Goal: Information Seeking & Learning: Learn about a topic

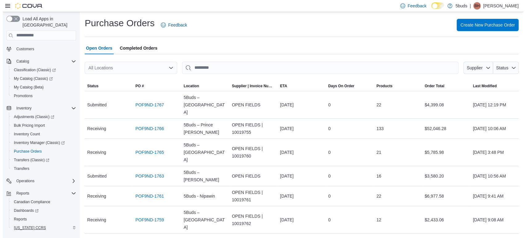
scroll to position [32, 0]
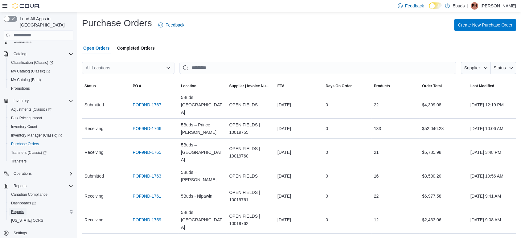
click at [20, 209] on span "Reports" at bounding box center [17, 211] width 13 height 5
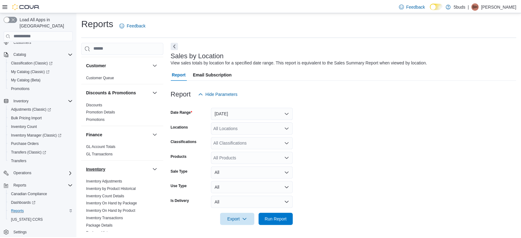
scroll to position [171, 0]
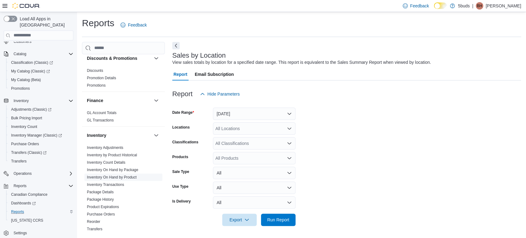
click at [123, 175] on link "Inventory On Hand by Product" at bounding box center [112, 177] width 50 height 4
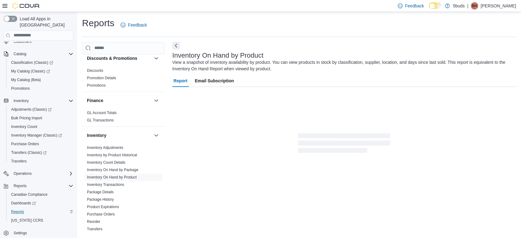
scroll to position [10, 0]
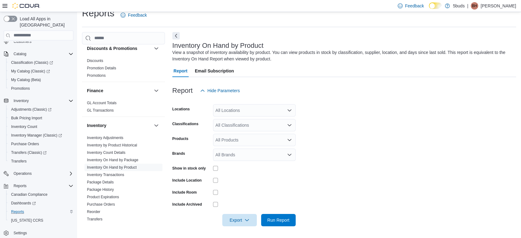
click at [281, 114] on div "All Locations" at bounding box center [254, 110] width 83 height 12
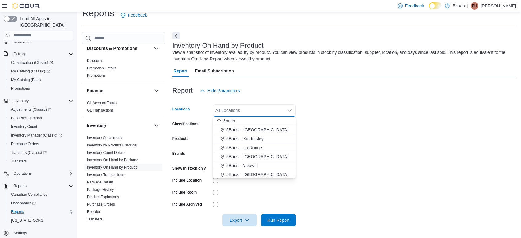
click at [276, 147] on div "5Buds – La Ronge" at bounding box center [254, 148] width 75 height 6
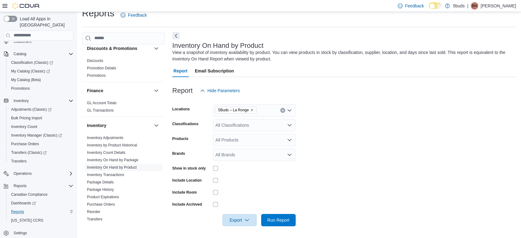
click at [385, 130] on form "Locations 5Buds – La Ronge Classifications All Classifications Products All Pro…" at bounding box center [344, 161] width 344 height 129
click at [281, 126] on div "All Classifications" at bounding box center [254, 125] width 83 height 12
drag, startPoint x: 391, startPoint y: 133, endPoint x: 295, endPoint y: 153, distance: 98.2
click at [391, 133] on form "Locations 5Buds – [GEOGRAPHIC_DATA] Classifications All Classifications Combo b…" at bounding box center [344, 161] width 344 height 129
click at [229, 139] on div "All Products" at bounding box center [254, 140] width 83 height 12
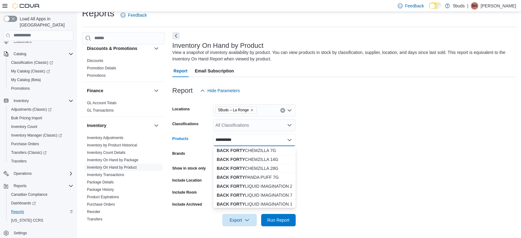
drag, startPoint x: 367, startPoint y: 125, endPoint x: 352, endPoint y: 149, distance: 27.3
click at [367, 126] on form "**********" at bounding box center [344, 161] width 344 height 129
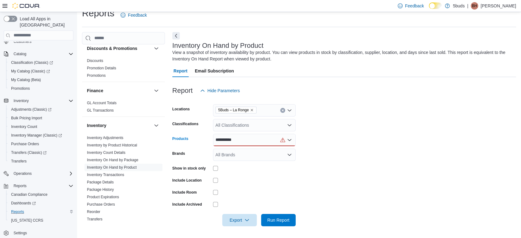
drag, startPoint x: 267, startPoint y: 139, endPoint x: 221, endPoint y: 140, distance: 45.9
click at [221, 140] on div "**********" at bounding box center [254, 140] width 83 height 12
type input "*"
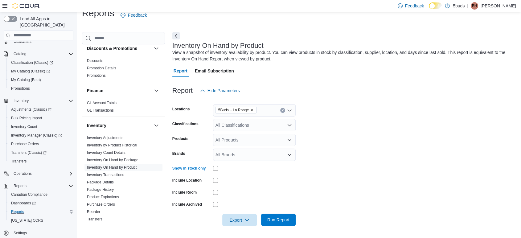
click at [274, 215] on span "Run Report" at bounding box center [278, 220] width 27 height 12
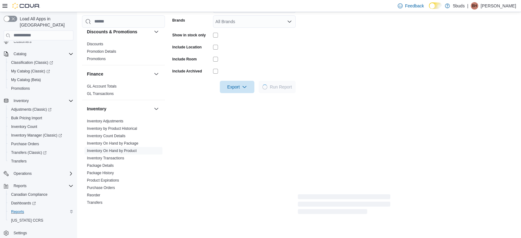
scroll to position [147, 0]
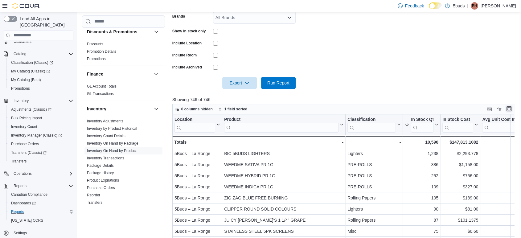
drag, startPoint x: 518, startPoint y: 104, endPoint x: 514, endPoint y: 105, distance: 5.0
click at [517, 104] on div "6 columns hidden 1 field sorted Location Click to view column header actions Pr…" at bounding box center [345, 199] width 346 height 191
click at [513, 105] on button "Enter fullscreen" at bounding box center [508, 108] width 7 height 7
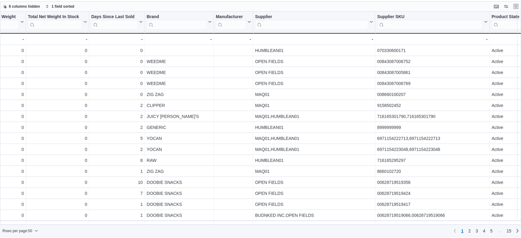
scroll to position [0, 755]
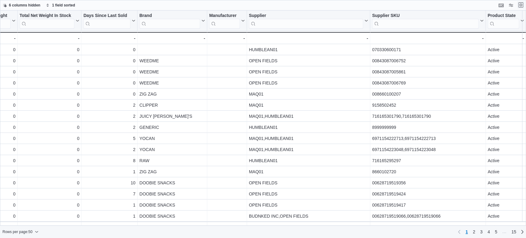
click at [521, 4] on button "Exit fullscreen" at bounding box center [520, 4] width 7 height 7
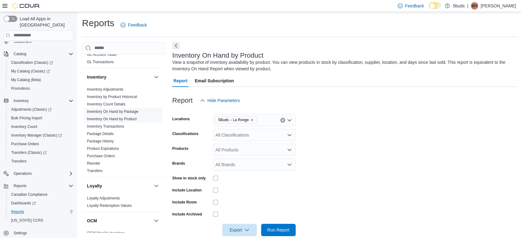
scroll to position [218, 0]
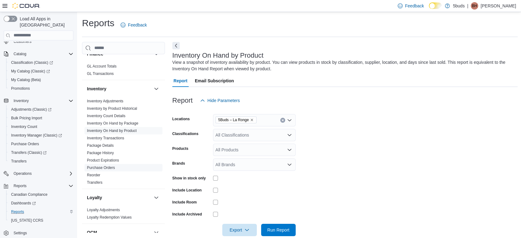
click at [108, 166] on link "Purchase Orders" at bounding box center [101, 168] width 28 height 4
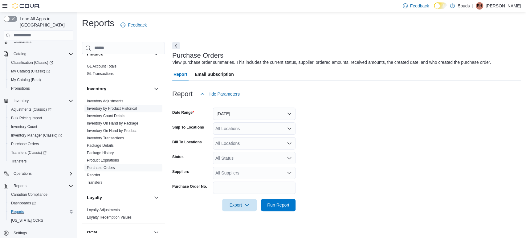
click at [102, 106] on link "Inventory by Product Historical" at bounding box center [112, 108] width 50 height 4
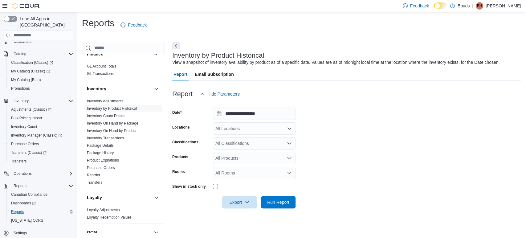
click at [250, 128] on div "All Locations" at bounding box center [254, 128] width 83 height 12
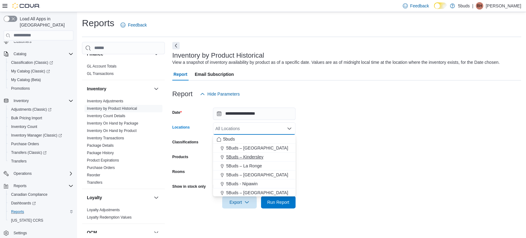
drag, startPoint x: 259, startPoint y: 164, endPoint x: 289, endPoint y: 160, distance: 29.9
click at [259, 164] on span "5Buds – La Ronge" at bounding box center [244, 166] width 36 height 6
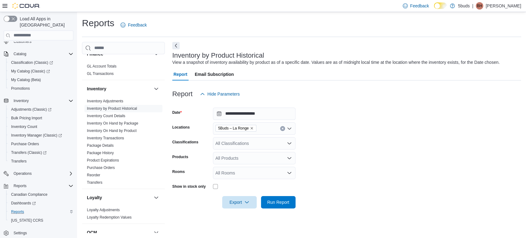
click at [362, 153] on form "**********" at bounding box center [346, 154] width 349 height 108
click at [276, 206] on span "Run Report" at bounding box center [278, 202] width 27 height 12
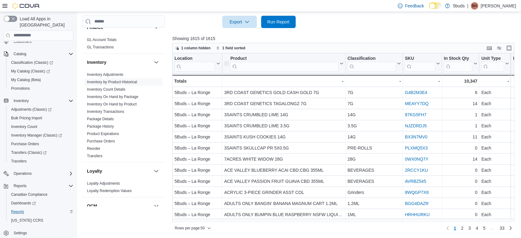
scroll to position [180, 0]
click at [513, 47] on button "Enter fullscreen" at bounding box center [508, 48] width 7 height 7
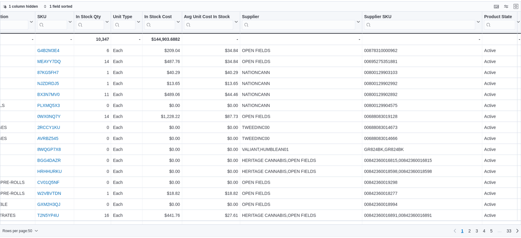
scroll to position [0, 200]
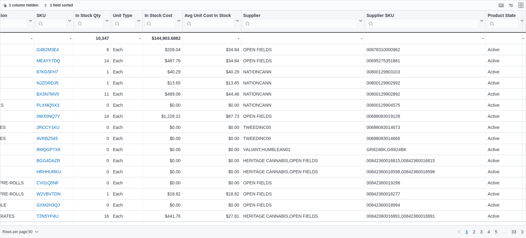
click at [521, 7] on button "Exit fullscreen" at bounding box center [520, 5] width 7 height 7
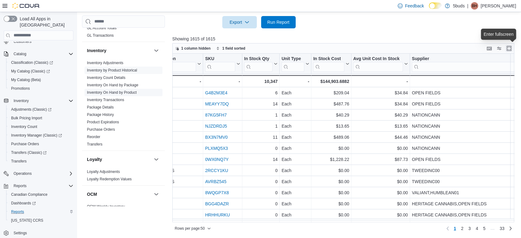
scroll to position [218, 0]
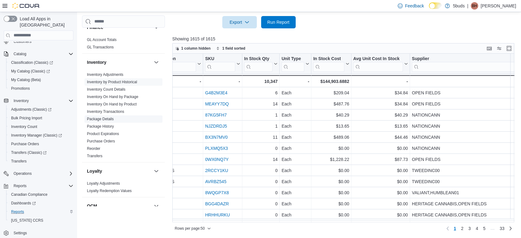
click at [105, 115] on span "Package Details" at bounding box center [123, 118] width 78 height 7
click at [104, 117] on link "Package Details" at bounding box center [100, 119] width 27 height 4
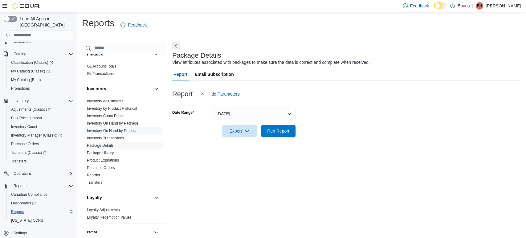
click at [115, 129] on link "Inventory On Hand by Product" at bounding box center [112, 131] width 50 height 4
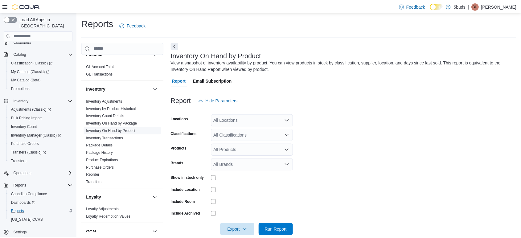
scroll to position [10, 0]
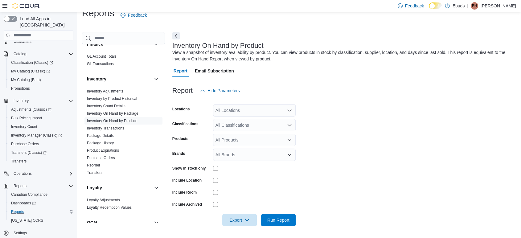
click at [240, 110] on div "All Locations" at bounding box center [254, 110] width 83 height 12
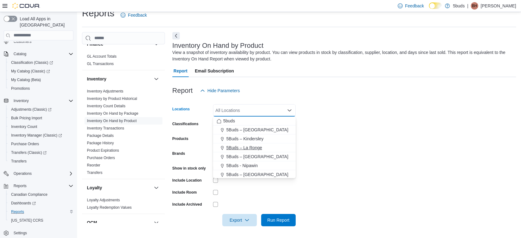
click at [249, 143] on button "5Buds – La Ronge" at bounding box center [254, 147] width 83 height 9
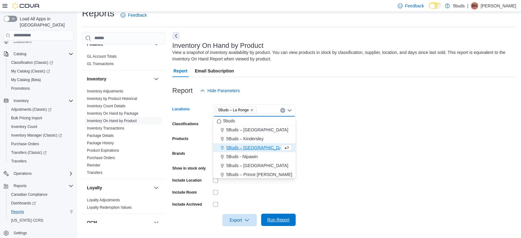
drag, startPoint x: 282, startPoint y: 219, endPoint x: 286, endPoint y: 214, distance: 6.0
click at [283, 218] on span "Run Report" at bounding box center [278, 220] width 22 height 6
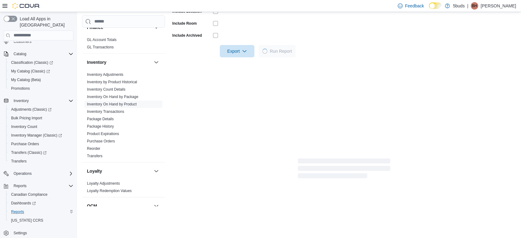
scroll to position [181, 0]
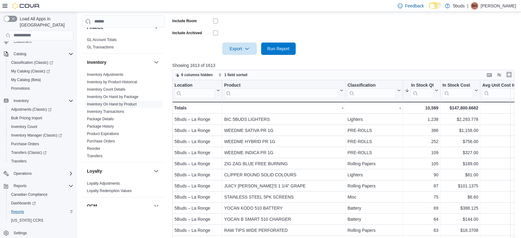
click at [513, 76] on button "Enter fullscreen" at bounding box center [508, 74] width 7 height 7
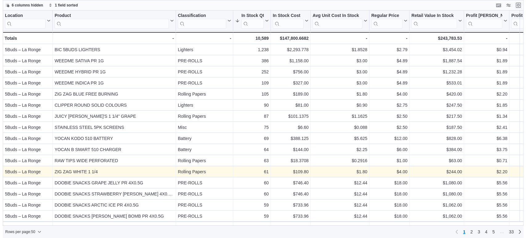
scroll to position [0, 0]
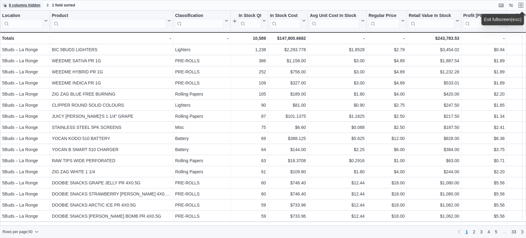
click at [17, 6] on span "6 columns hidden" at bounding box center [24, 5] width 31 height 5
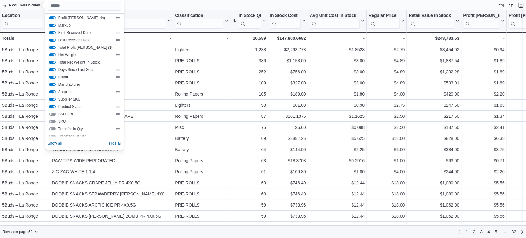
scroll to position [89, 0]
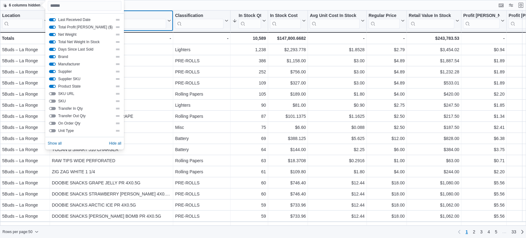
click at [154, 10] on div "Product Click to view column header actions" at bounding box center [111, 20] width 123 height 21
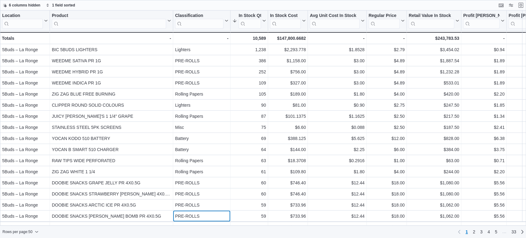
scroll to position [11, 0]
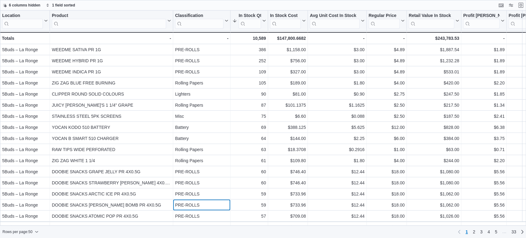
drag, startPoint x: 209, startPoint y: 220, endPoint x: 214, endPoint y: 223, distance: 5.9
click at [220, 222] on div "Location Click to view column header actions Product Click to view column heade…" at bounding box center [263, 117] width 526 height 215
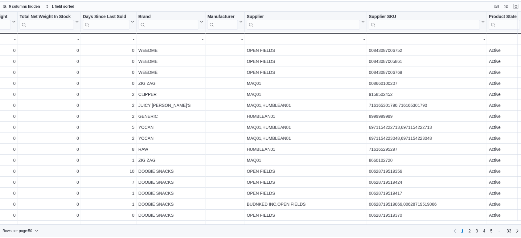
scroll to position [11, 760]
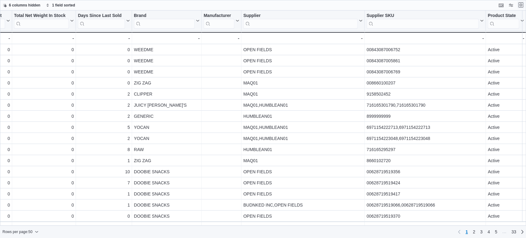
click at [521, 6] on button "Exit fullscreen" at bounding box center [520, 4] width 7 height 7
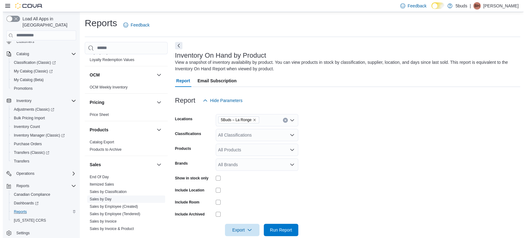
scroll to position [423, 0]
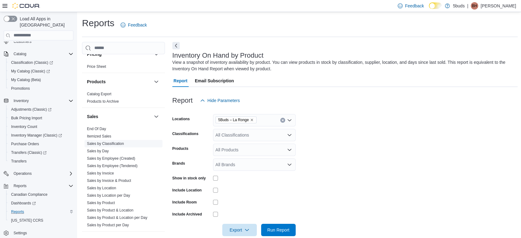
click at [107, 141] on link "Sales by Classification" at bounding box center [105, 143] width 37 height 4
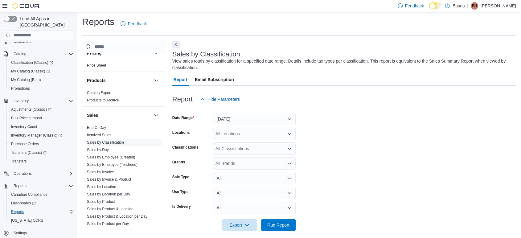
scroll to position [6, 0]
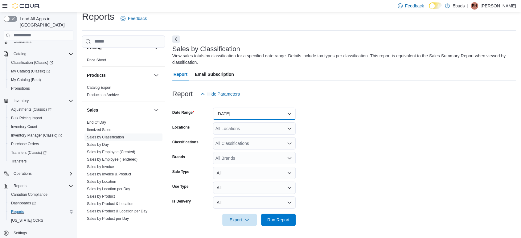
click at [257, 114] on button "[DATE]" at bounding box center [254, 114] width 83 height 12
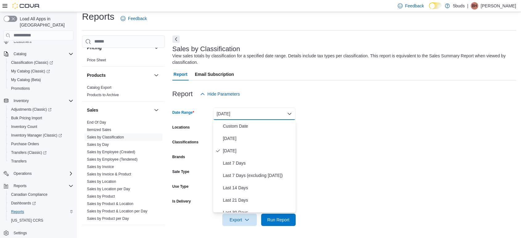
click at [289, 83] on div at bounding box center [344, 83] width 344 height 7
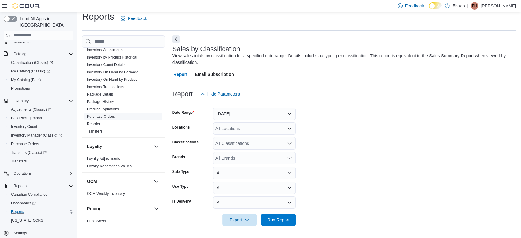
scroll to position [252, 0]
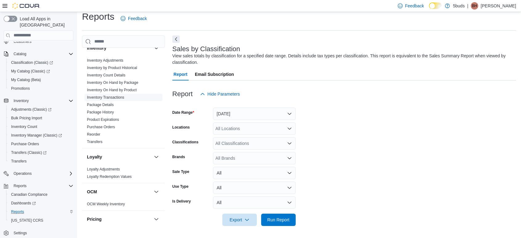
click at [118, 95] on link "Inventory Transactions" at bounding box center [105, 97] width 37 height 4
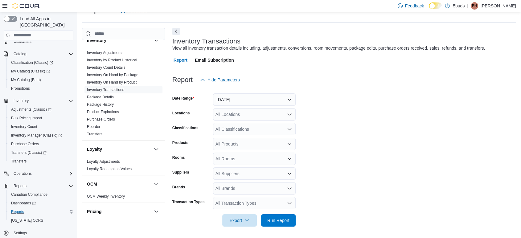
scroll to position [15, 0]
click at [117, 78] on span "Inventory On Hand by Product" at bounding box center [123, 81] width 78 height 7
click at [114, 57] on link "Inventory by Product Historical" at bounding box center [112, 59] width 50 height 4
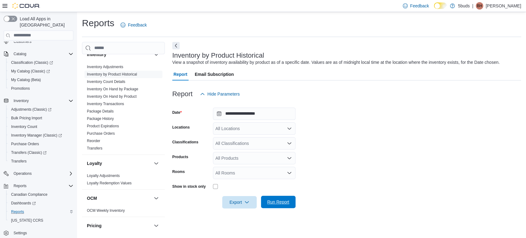
click at [293, 200] on button "Run Report" at bounding box center [278, 202] width 35 height 12
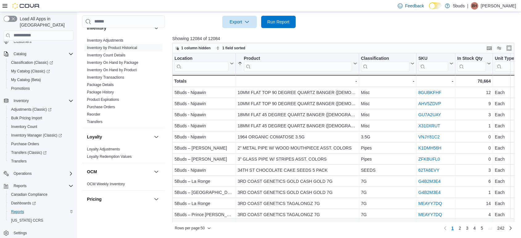
scroll to position [180, 0]
click at [513, 51] on button "Enter fullscreen" at bounding box center [508, 47] width 7 height 7
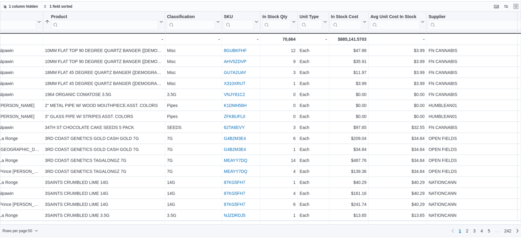
scroll to position [0, 8]
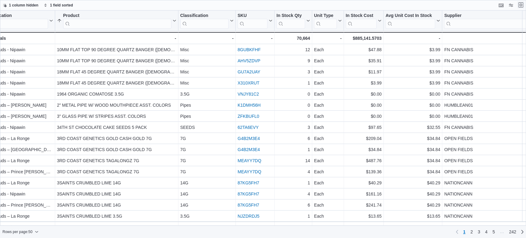
click at [518, 7] on button "Exit fullscreen" at bounding box center [520, 4] width 7 height 7
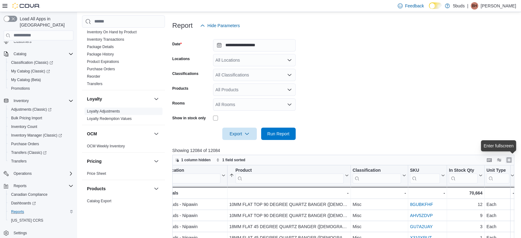
scroll to position [286, 0]
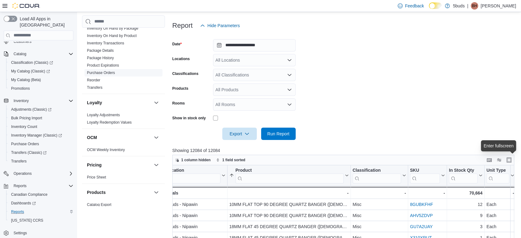
click at [106, 71] on link "Purchase Orders" at bounding box center [101, 73] width 28 height 4
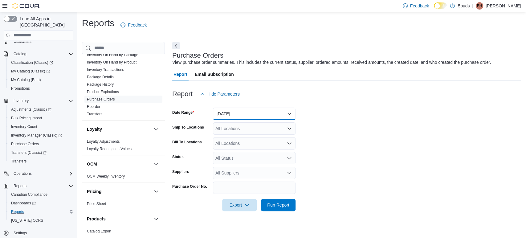
click at [242, 112] on button "[DATE]" at bounding box center [254, 114] width 83 height 12
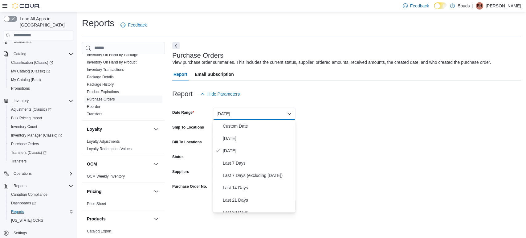
click at [384, 94] on div "Report Hide Parameters" at bounding box center [346, 94] width 349 height 12
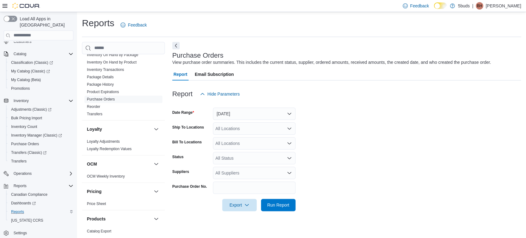
click at [251, 127] on div "All Locations" at bounding box center [254, 128] width 83 height 12
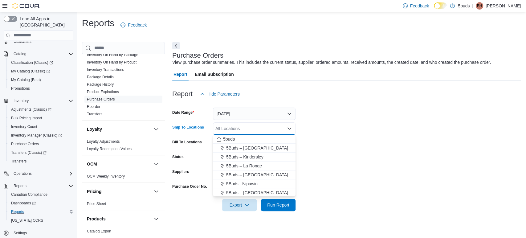
click at [261, 164] on span "5Buds – La Ronge" at bounding box center [244, 166] width 36 height 6
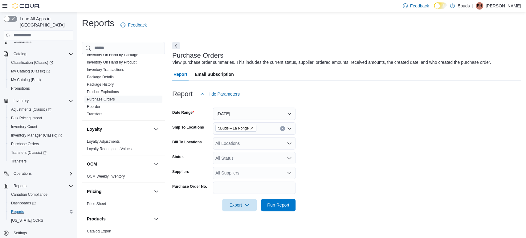
drag, startPoint x: 326, startPoint y: 140, endPoint x: 325, endPoint y: 145, distance: 4.7
click at [326, 140] on form "Date Range [DATE] Ship To Locations 5Buds – [GEOGRAPHIC_DATA][PERSON_NAME] To L…" at bounding box center [346, 155] width 349 height 111
click at [253, 130] on span "5Buds – La Ronge" at bounding box center [235, 128] width 41 height 7
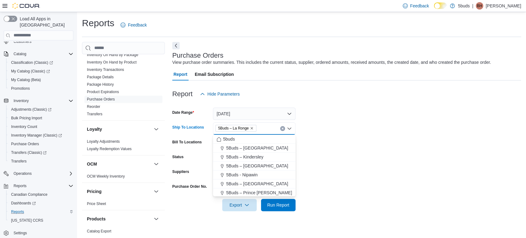
click at [329, 129] on form "Date Range [DATE] Ship To Locations 5Buds – [GEOGRAPHIC_DATA] Combo box. Select…" at bounding box center [346, 155] width 349 height 111
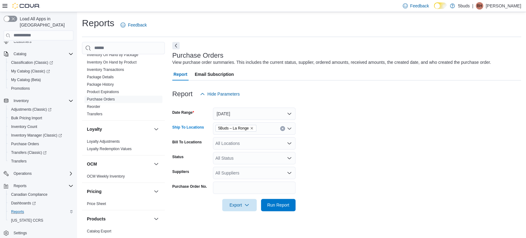
click at [251, 128] on icon "Remove 5Buds – La Ronge from selection in this group" at bounding box center [252, 128] width 4 height 4
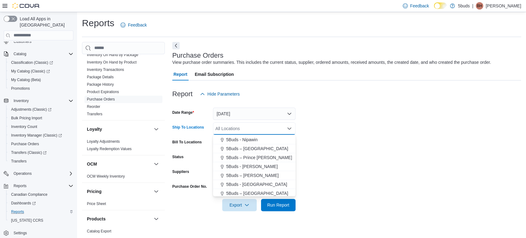
scroll to position [46, 0]
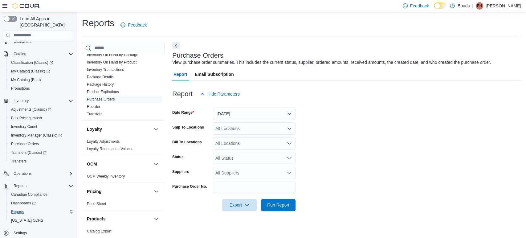
click at [171, 171] on div "Cash Management Cash Management Cash Out Details Compliance OCS Transaction Sub…" at bounding box center [301, 137] width 439 height 191
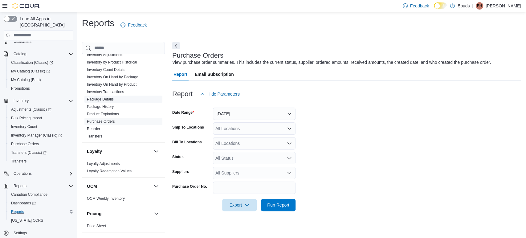
scroll to position [252, 0]
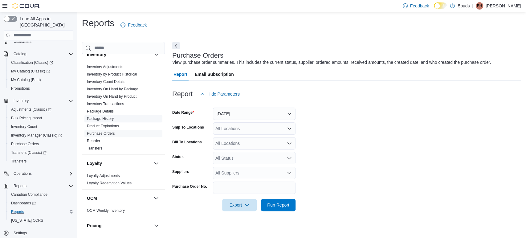
click at [105, 117] on link "Package History" at bounding box center [100, 119] width 27 height 4
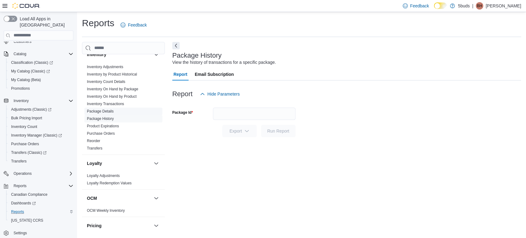
click at [116, 108] on span "Package Details" at bounding box center [123, 111] width 78 height 7
click at [109, 109] on link "Package Details" at bounding box center [100, 111] width 27 height 4
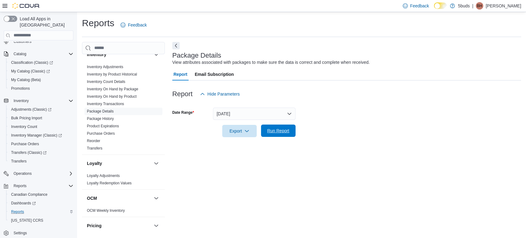
click at [285, 129] on span "Run Report" at bounding box center [278, 131] width 22 height 6
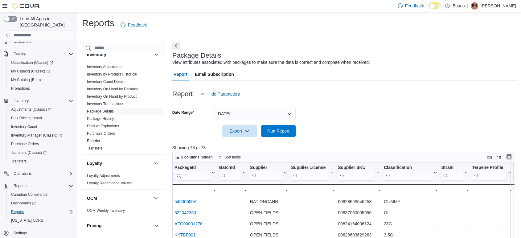
click at [513, 157] on button "Enter fullscreen" at bounding box center [508, 156] width 7 height 7
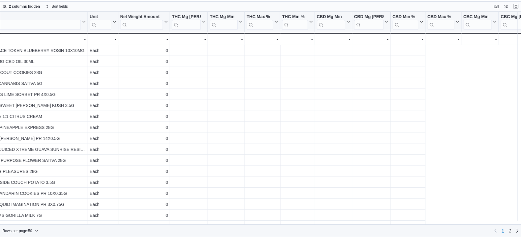
scroll to position [0, 148]
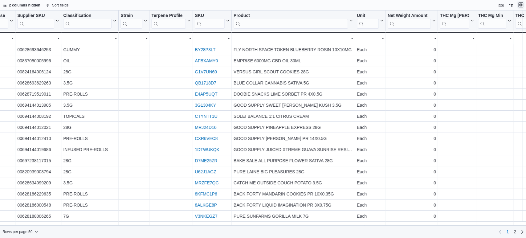
click at [519, 6] on button "Exit fullscreen" at bounding box center [520, 4] width 7 height 7
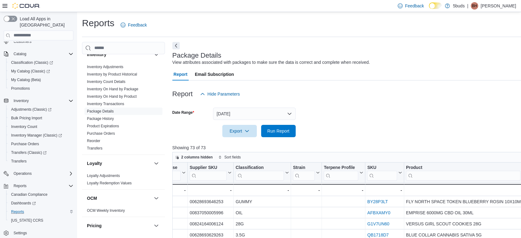
click at [98, 147] on div "Inventory Adjustments Inventory by Product Historical Inventory Count Details I…" at bounding box center [123, 108] width 83 height 91
click at [106, 131] on link "Purchase Orders" at bounding box center [101, 133] width 28 height 4
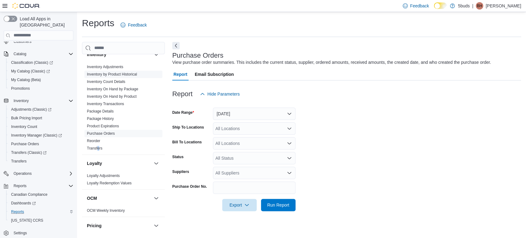
click at [121, 72] on link "Inventory by Product Historical" at bounding box center [112, 74] width 50 height 4
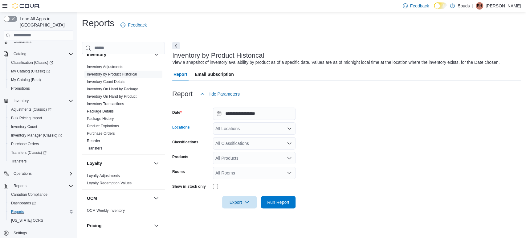
click at [249, 130] on div "All Locations" at bounding box center [254, 128] width 83 height 12
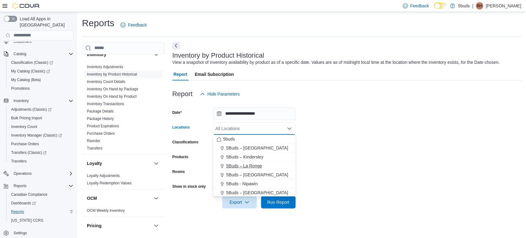
drag, startPoint x: 253, startPoint y: 169, endPoint x: 278, endPoint y: 203, distance: 41.9
click at [253, 169] on button "5Buds – La Ronge" at bounding box center [254, 166] width 83 height 9
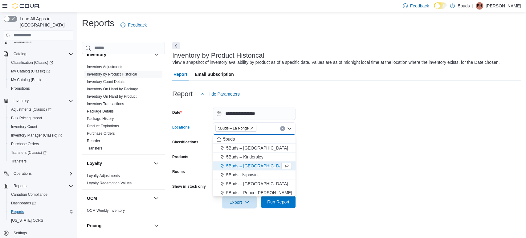
drag, startPoint x: 285, startPoint y: 210, endPoint x: 282, endPoint y: 208, distance: 3.6
click at [284, 210] on div at bounding box center [346, 211] width 349 height 7
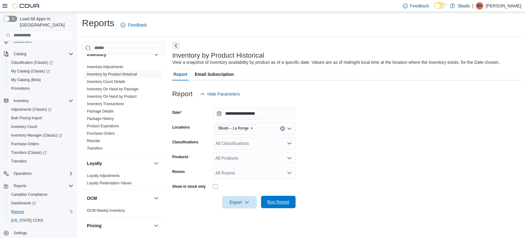
click at [281, 204] on span "Run Report" at bounding box center [278, 202] width 22 height 6
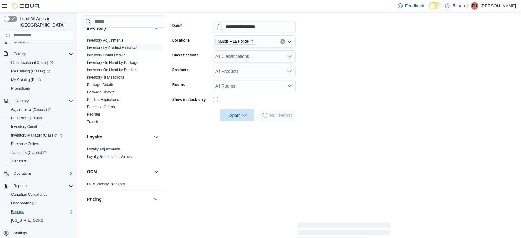
scroll to position [103, 0]
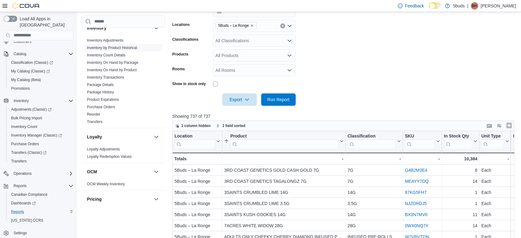
click at [511, 124] on button "Enter fullscreen" at bounding box center [508, 125] width 7 height 7
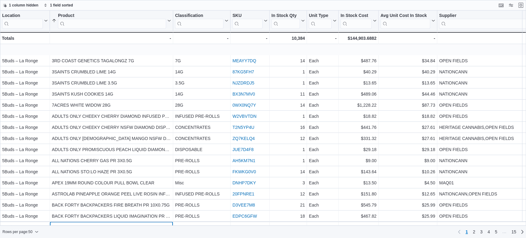
scroll to position [22, 0]
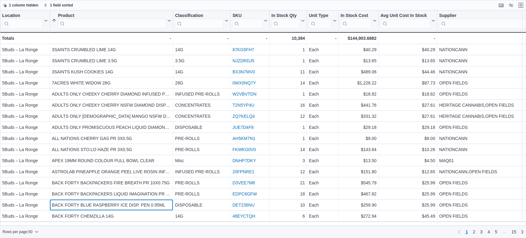
drag, startPoint x: 112, startPoint y: 222, endPoint x: 132, endPoint y: 223, distance: 20.7
click at [132, 223] on div "Location Click to view column header actions Product Sorted ascending . Click t…" at bounding box center [263, 117] width 526 height 215
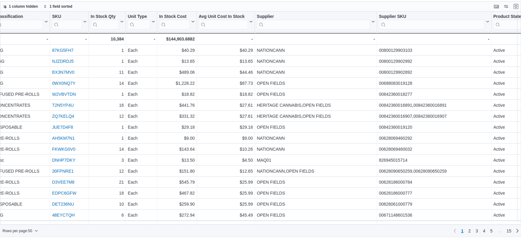
scroll to position [22, 194]
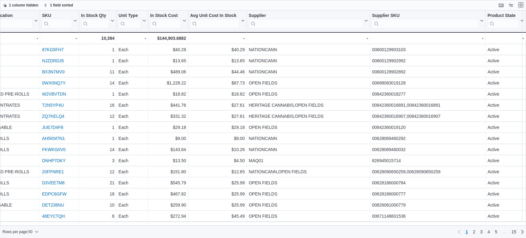
click at [521, 6] on button "Exit fullscreen" at bounding box center [520, 4] width 7 height 7
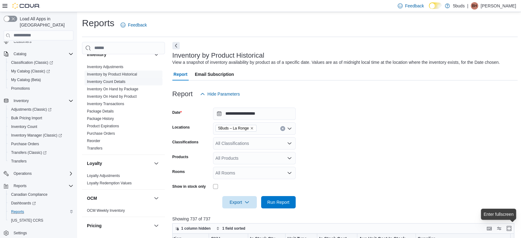
click at [101, 80] on link "Inventory Count Details" at bounding box center [106, 82] width 39 height 4
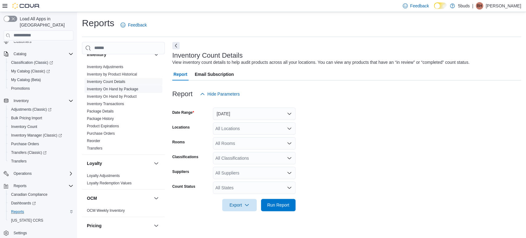
click at [102, 87] on link "Inventory On Hand by Package" at bounding box center [112, 89] width 51 height 4
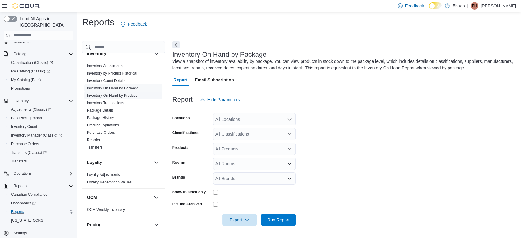
click at [99, 93] on link "Inventory On Hand by Product" at bounding box center [112, 95] width 50 height 4
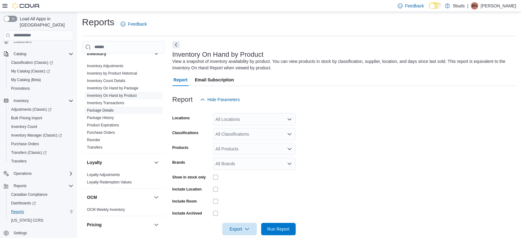
scroll to position [10, 0]
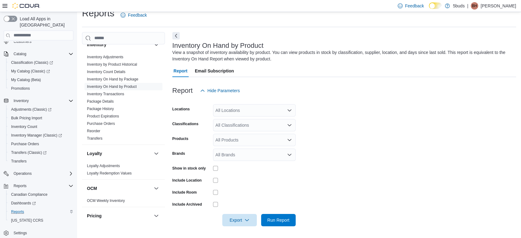
click at [241, 107] on div "All Locations" at bounding box center [254, 110] width 83 height 12
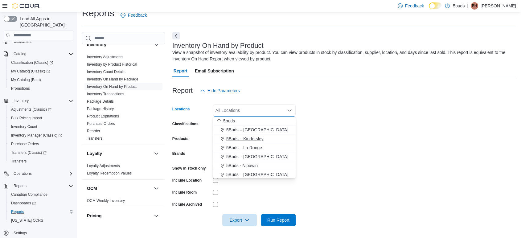
click at [265, 142] on button "5Buds – Kindersley" at bounding box center [254, 138] width 83 height 9
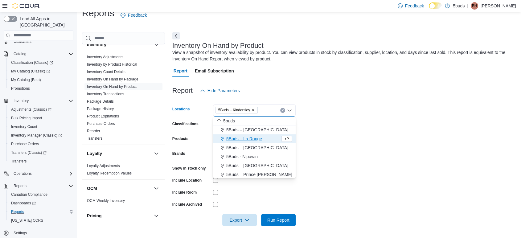
click at [252, 112] on span "5Buds – Kindersley" at bounding box center [236, 110] width 37 height 6
click at [254, 109] on icon "Remove 5Buds – Kindersley from selection in this group" at bounding box center [253, 110] width 4 height 4
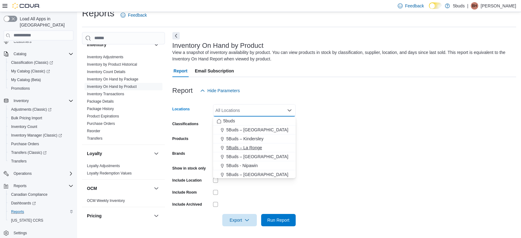
click at [252, 149] on span "5Buds – La Ronge" at bounding box center [244, 148] width 36 height 6
click at [313, 186] on form "Locations 5Buds – [GEOGRAPHIC_DATA] Combo box. Selected. 5Buds – [GEOGRAPHIC_DA…" at bounding box center [344, 161] width 344 height 129
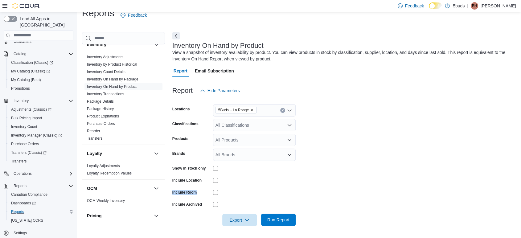
click at [274, 224] on span "Run Report" at bounding box center [278, 220] width 27 height 12
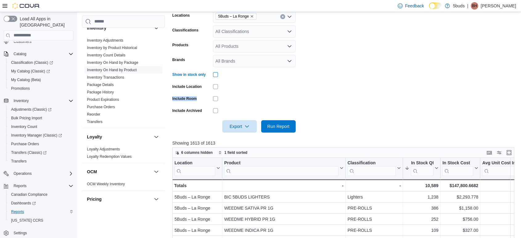
scroll to position [113, 0]
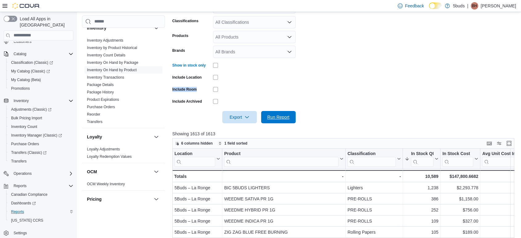
click at [281, 120] on span "Run Report" at bounding box center [278, 117] width 22 height 6
click at [513, 145] on button "Enter fullscreen" at bounding box center [508, 143] width 7 height 7
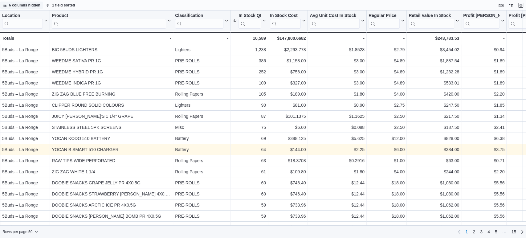
click at [24, 8] on span "6 columns hidden" at bounding box center [22, 5] width 38 height 7
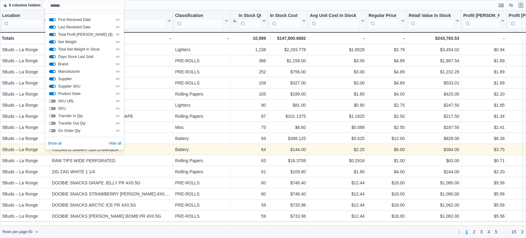
scroll to position [89, 0]
click at [150, 5] on div "6 columns hidden 1 field sorted" at bounding box center [263, 5] width 526 height 10
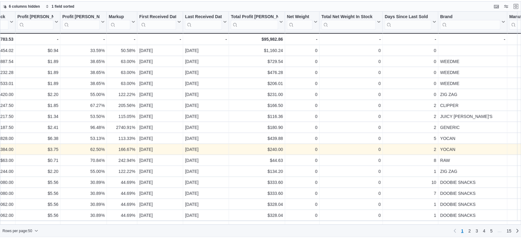
scroll to position [0, 437]
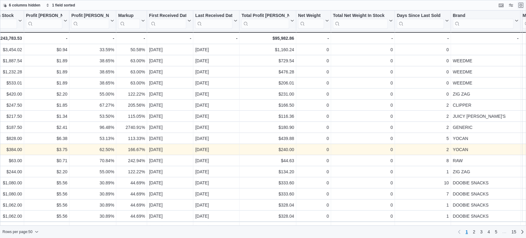
click at [521, 2] on button "Exit fullscreen" at bounding box center [520, 5] width 7 height 7
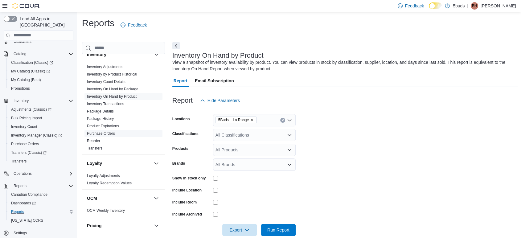
click at [108, 131] on span "Purchase Orders" at bounding box center [101, 133] width 28 height 5
click at [99, 145] on span "Transfers" at bounding box center [123, 148] width 78 height 7
click at [100, 139] on link "Reorder" at bounding box center [93, 141] width 13 height 4
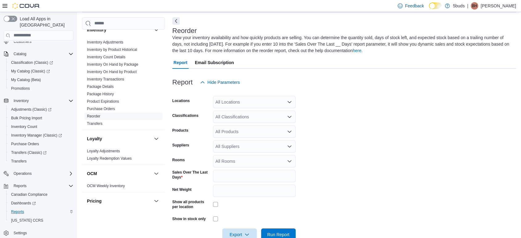
scroll to position [27, 0]
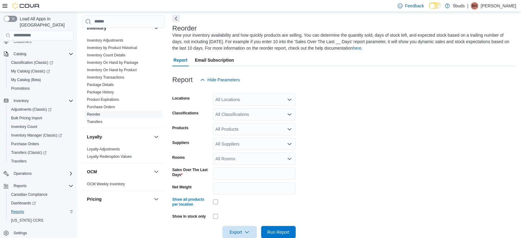
click at [105, 111] on span "Reorder" at bounding box center [123, 114] width 78 height 7
click at [109, 105] on link "Purchase Orders" at bounding box center [101, 107] width 28 height 4
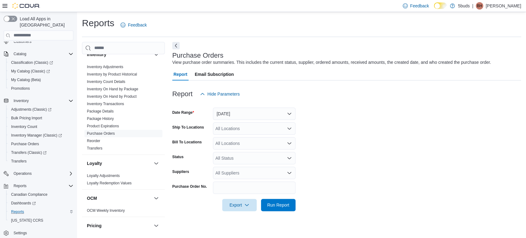
click at [257, 106] on div at bounding box center [346, 103] width 349 height 7
click at [246, 117] on button "[DATE]" at bounding box center [254, 114] width 83 height 12
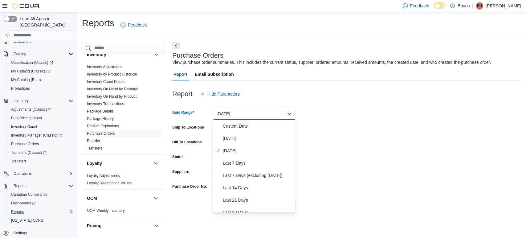
click at [292, 97] on div "Report Hide Parameters" at bounding box center [346, 94] width 349 height 12
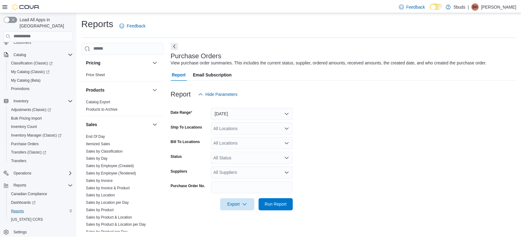
scroll to position [457, 0]
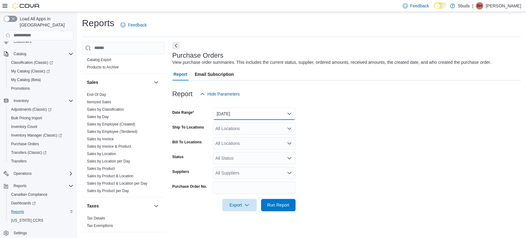
click at [221, 109] on button "[DATE]" at bounding box center [254, 114] width 83 height 12
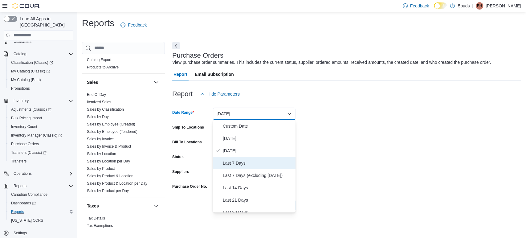
click at [226, 162] on span "Last 7 Days" at bounding box center [258, 162] width 70 height 7
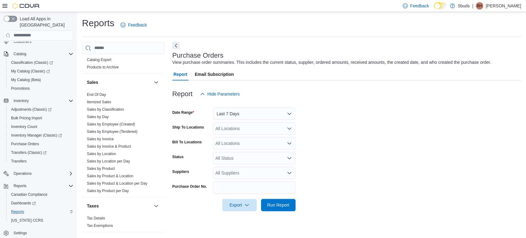
click at [363, 106] on div at bounding box center [346, 103] width 349 height 7
click at [247, 125] on div "All Locations" at bounding box center [254, 128] width 83 height 12
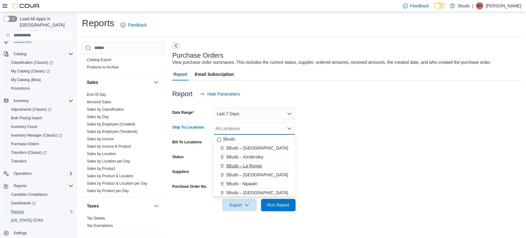
click at [255, 164] on span "5Buds – La Ronge" at bounding box center [244, 166] width 36 height 6
click at [330, 152] on form "Date Range Last 7 Days Ship To Locations 5Buds – [GEOGRAPHIC_DATA] Combo box. S…" at bounding box center [346, 155] width 349 height 111
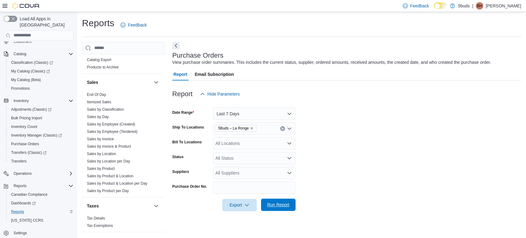
click at [289, 207] on span "Run Report" at bounding box center [278, 205] width 27 height 12
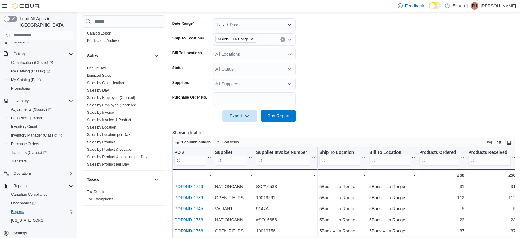
scroll to position [103, 0]
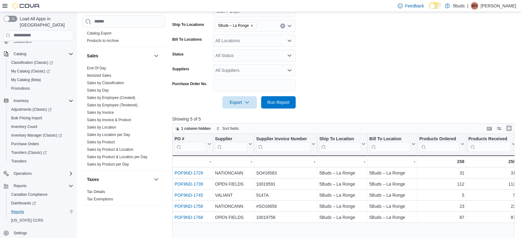
click at [513, 128] on button "Enter fullscreen" at bounding box center [508, 128] width 7 height 7
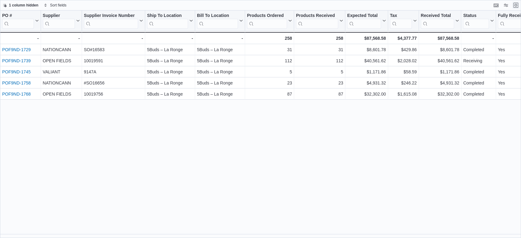
scroll to position [0, 0]
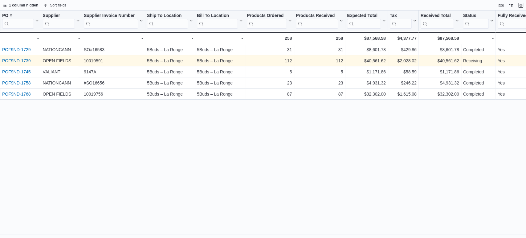
click at [14, 60] on link "POF9ND-1739" at bounding box center [16, 60] width 29 height 5
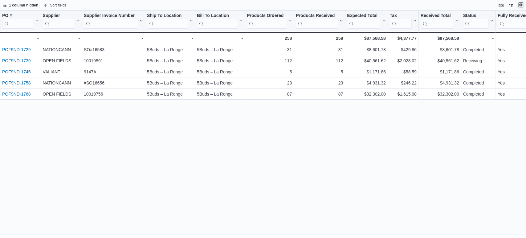
click at [520, 4] on button "Exit fullscreen" at bounding box center [520, 4] width 7 height 7
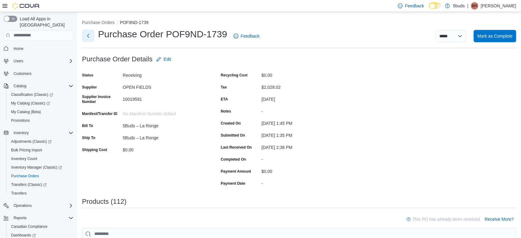
click at [87, 35] on button "Next" at bounding box center [88, 36] width 12 height 12
